Goal: Transaction & Acquisition: Purchase product/service

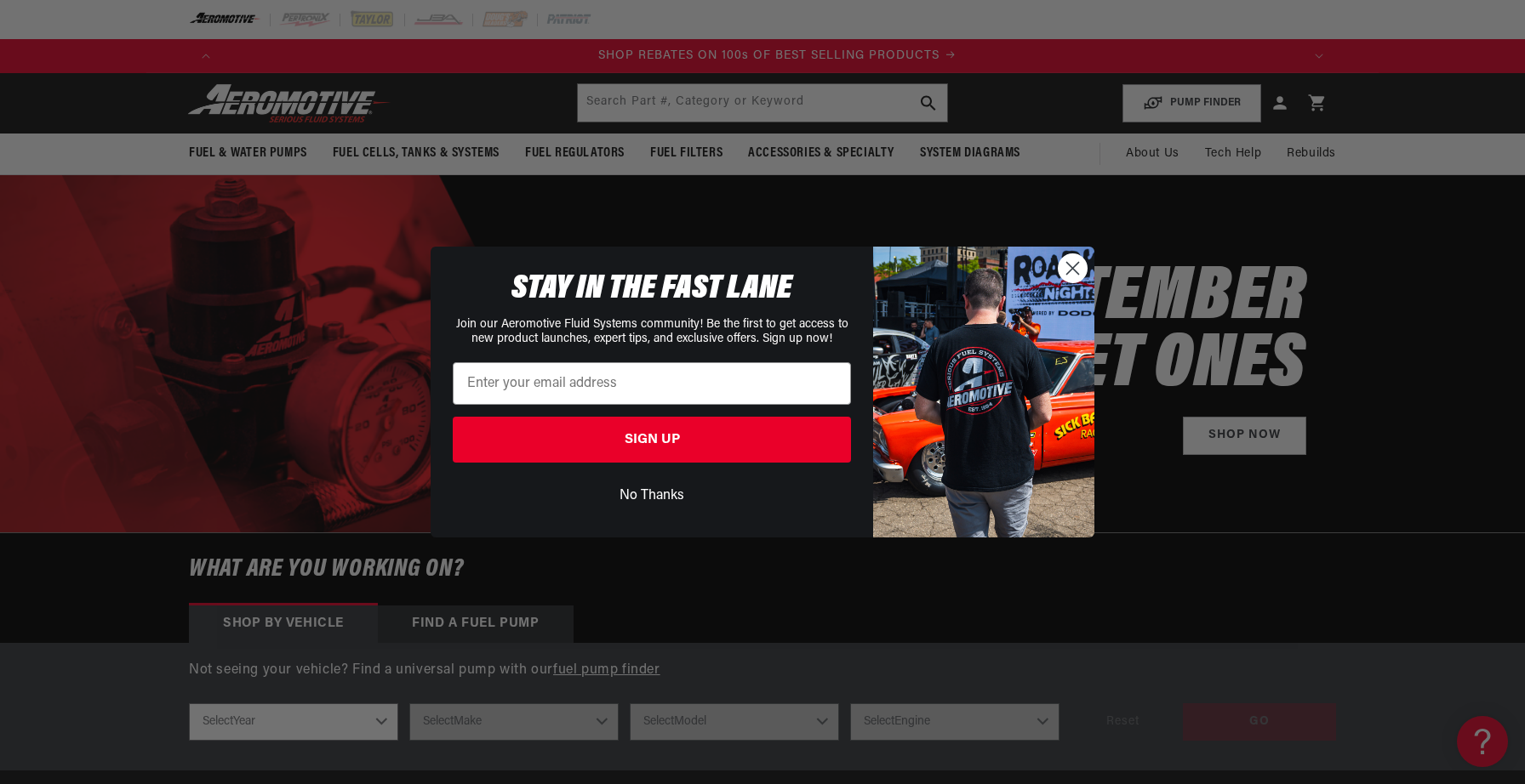
scroll to position [0, 2158]
click at [1072, 260] on circle "Close dialog" at bounding box center [1072, 268] width 28 height 28
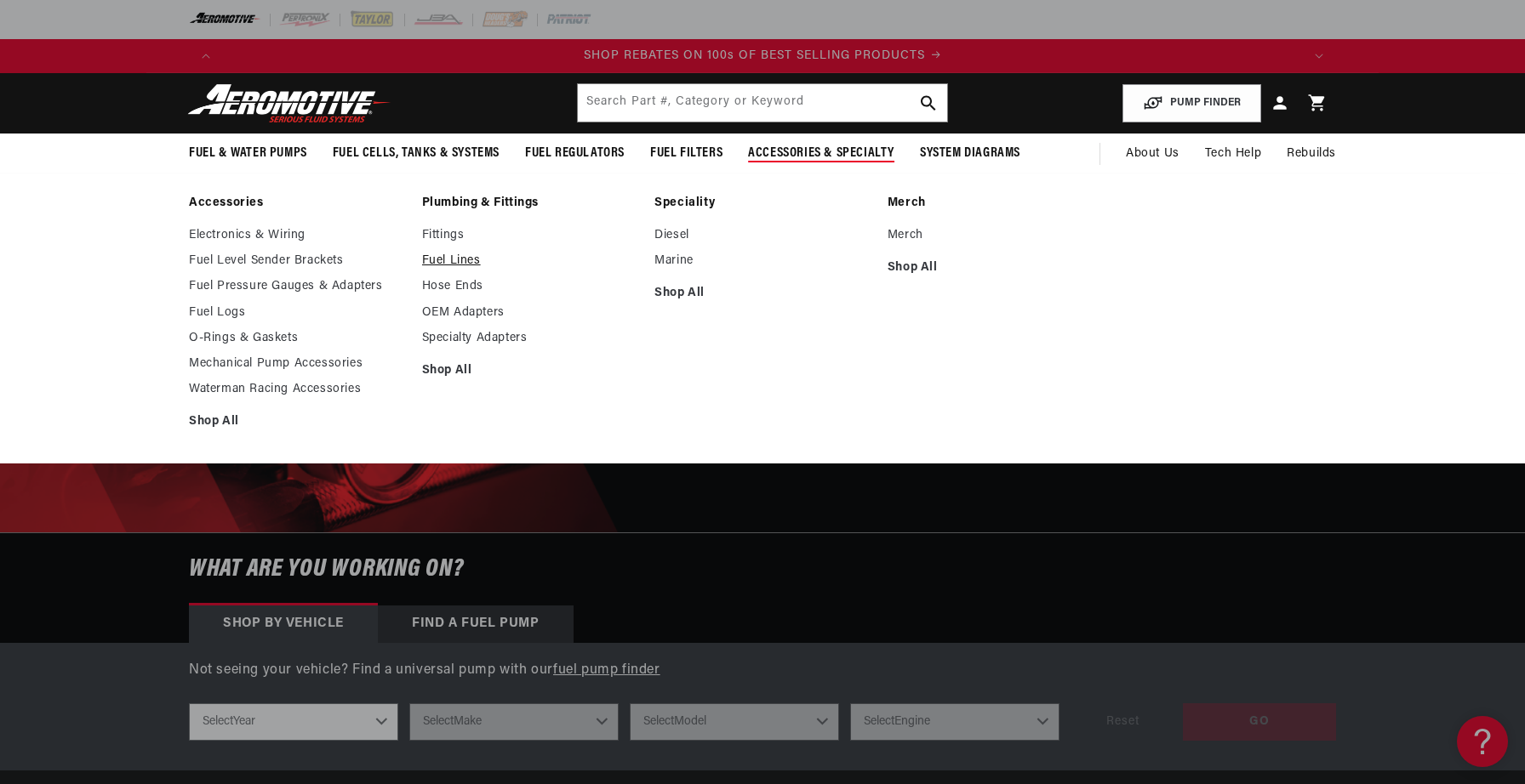
click at [455, 267] on link "Fuel Lines" at bounding box center [529, 260] width 216 height 15
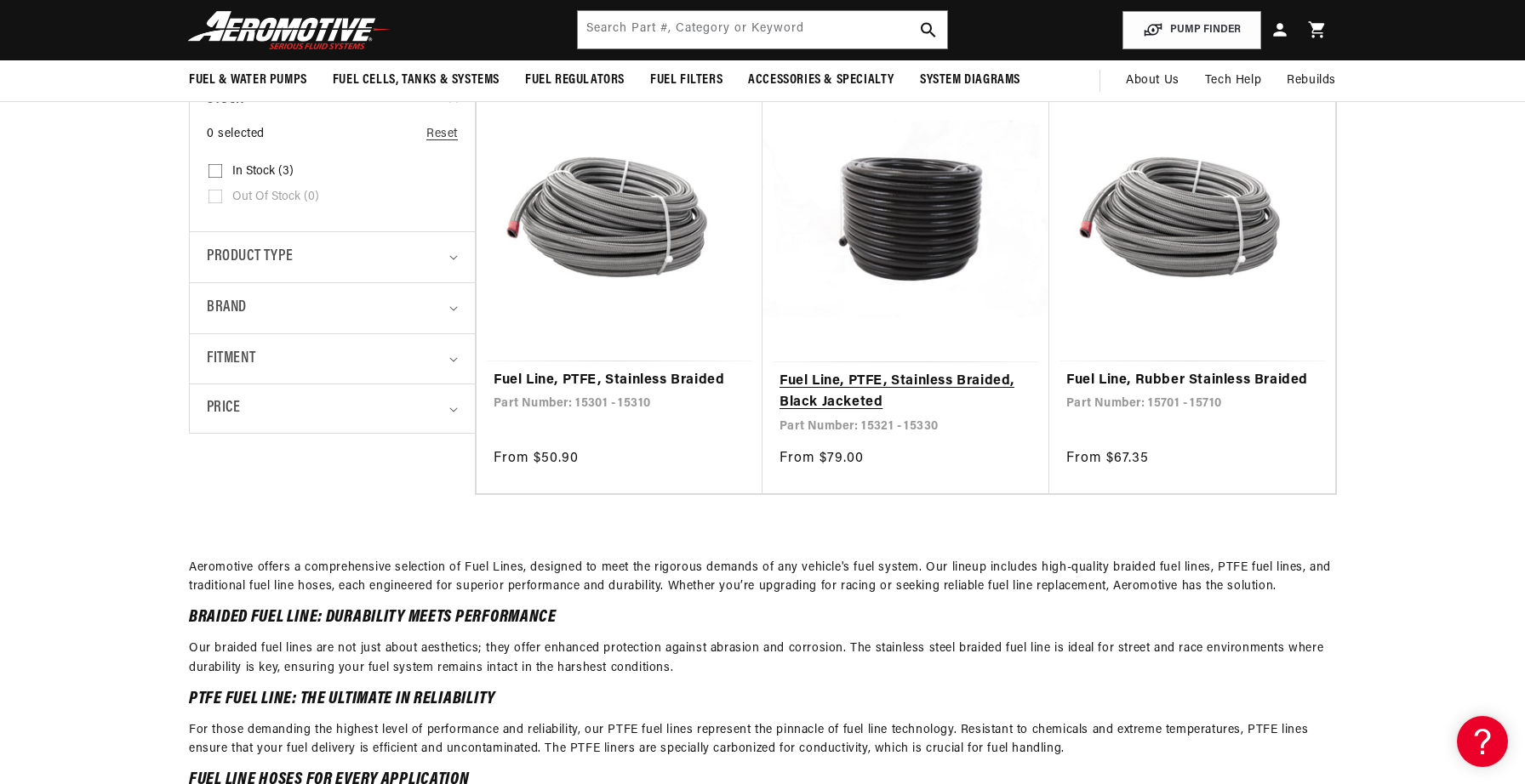
scroll to position [360, 0]
click at [929, 373] on link "Fuel Line, PTFE, Stainless Braided, Black Jacketed" at bounding box center [906, 394] width 253 height 44
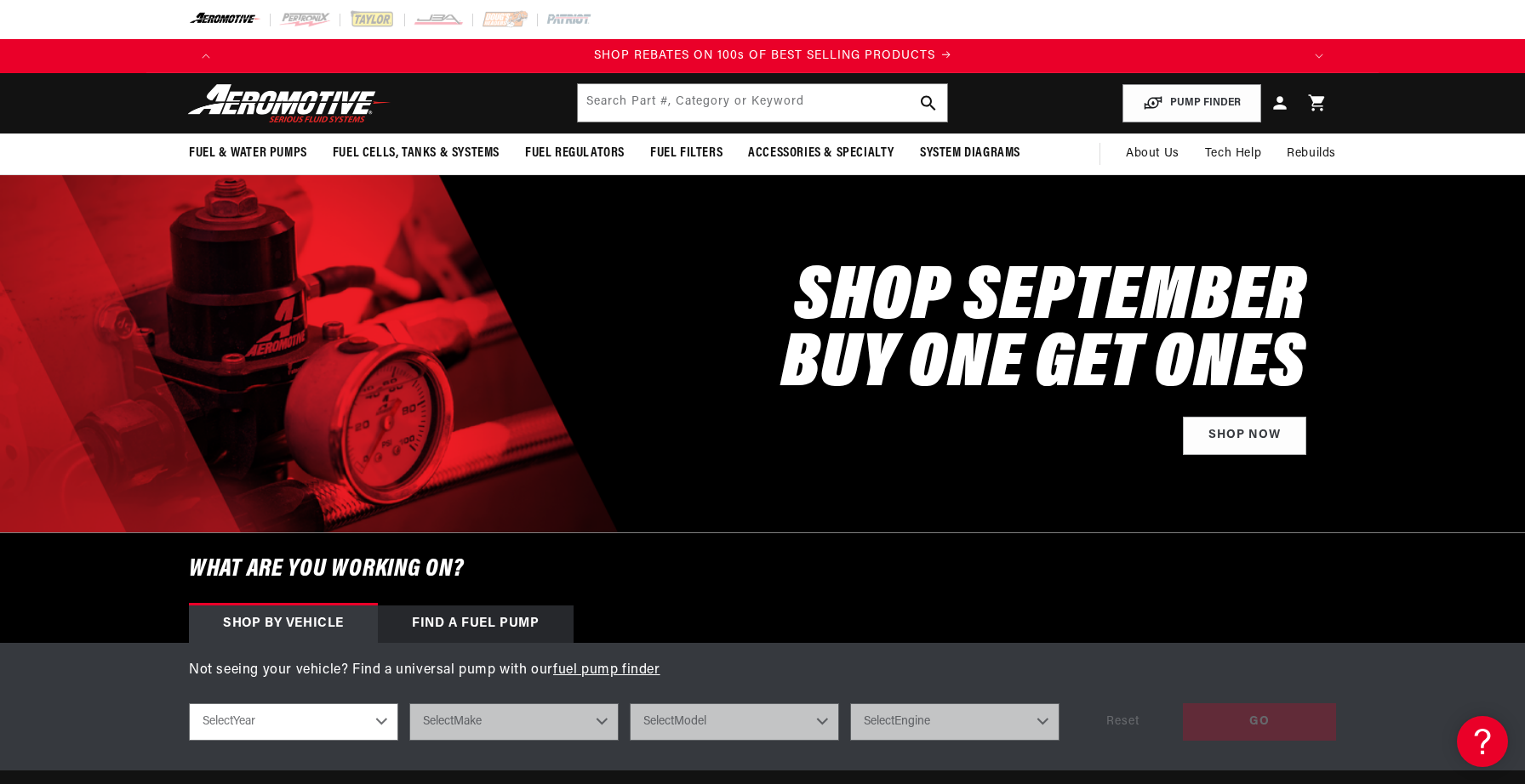
scroll to position [0, 2158]
